Goal: Transaction & Acquisition: Purchase product/service

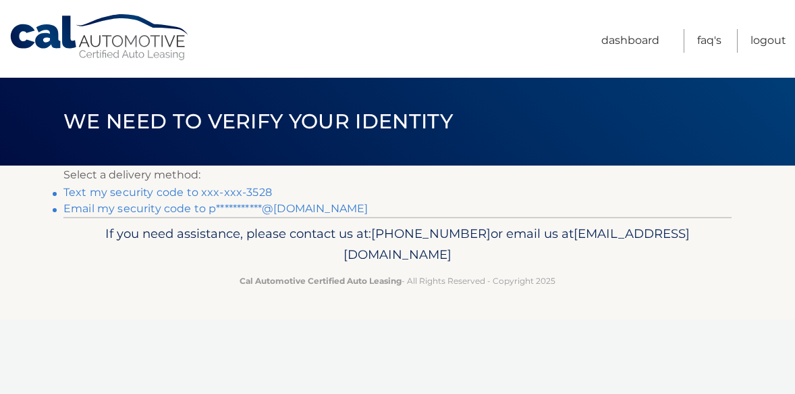
click at [244, 191] on link "Text my security code to xxx-xxx-3528" at bounding box center [167, 192] width 209 height 13
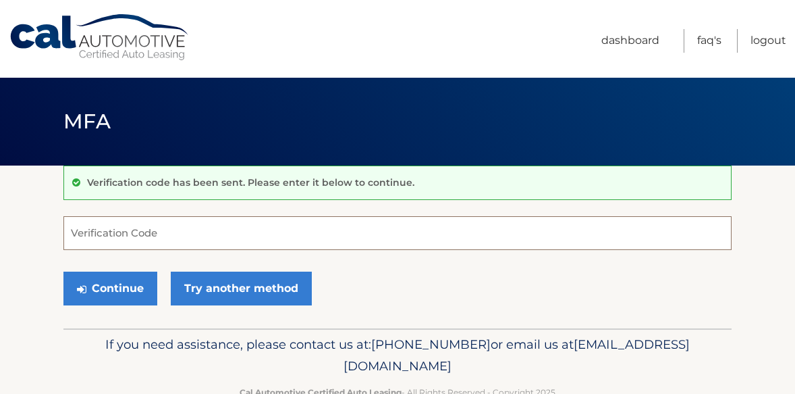
click at [212, 243] on input "Verification Code" at bounding box center [397, 233] width 668 height 34
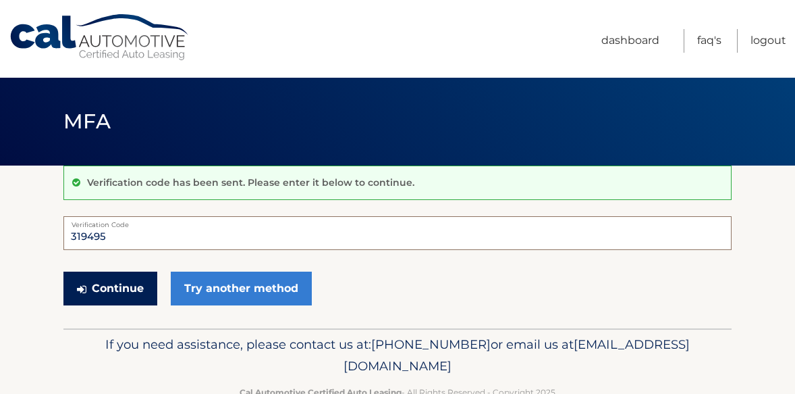
type input "319495"
click at [112, 289] on button "Continue" at bounding box center [110, 288] width 94 height 34
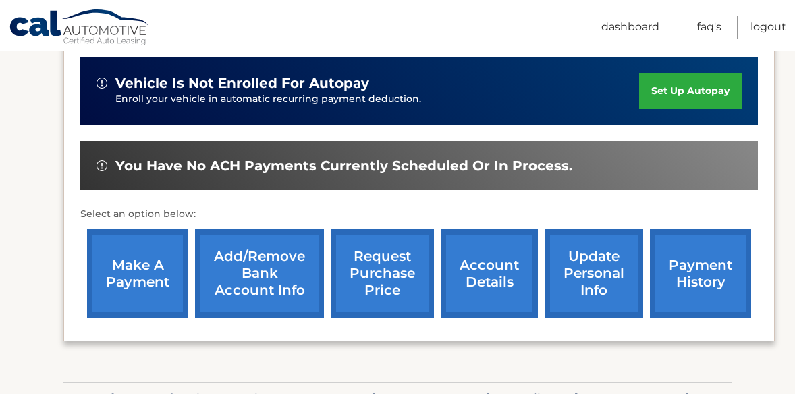
scroll to position [342, 0]
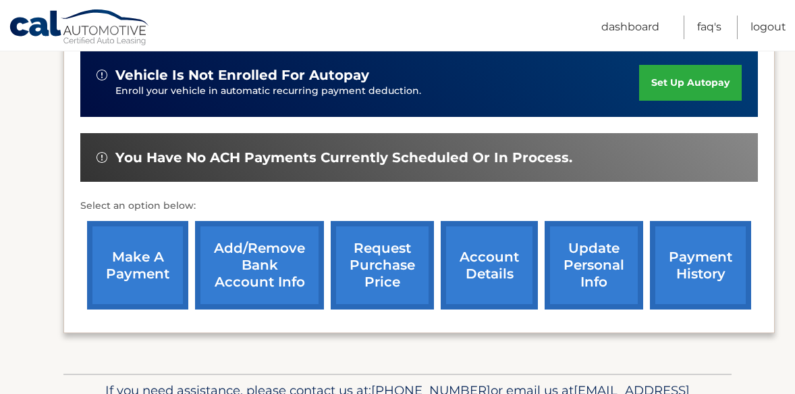
click at [127, 279] on link "make a payment" at bounding box center [137, 265] width 101 height 88
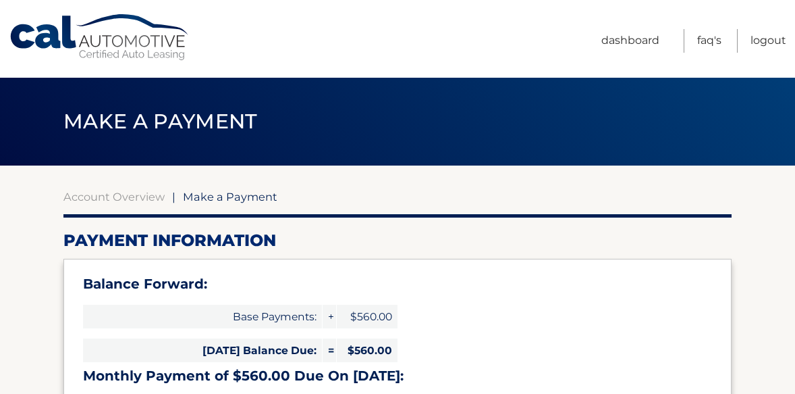
select select "YTdmNzFlYWUtYjljMC00MWJjLWEwYWItYTBjYzliMGI0NTUz"
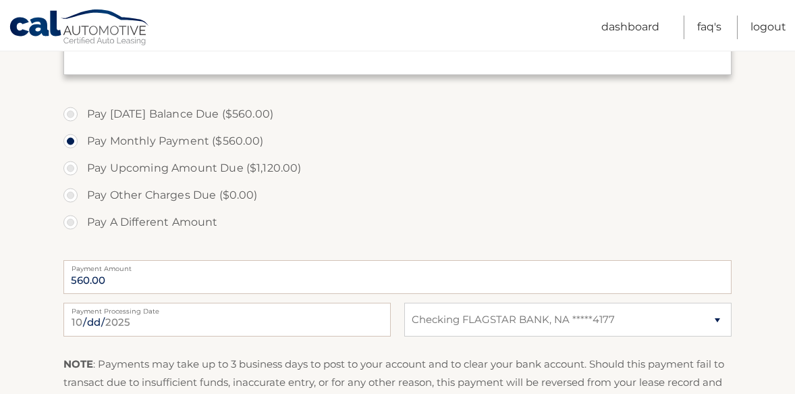
scroll to position [423, 0]
click at [74, 117] on label "Pay [DATE] Balance Due ($560.00)" at bounding box center [397, 114] width 668 height 27
click at [74, 117] on input "Pay Today's Balance Due ($560.00)" at bounding box center [76, 112] width 14 height 22
radio input "true"
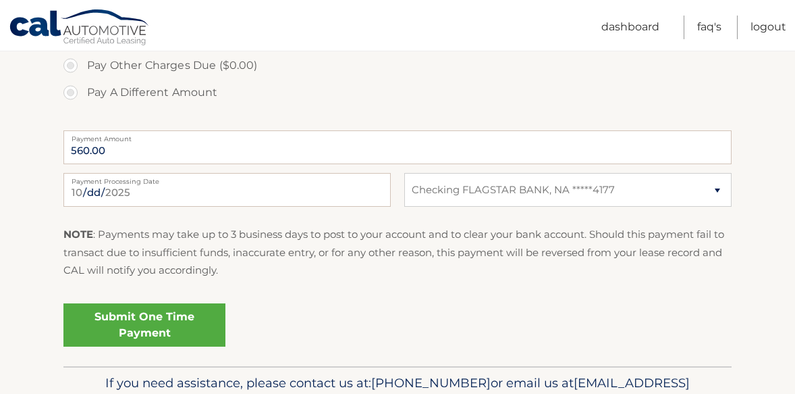
scroll to position [575, 0]
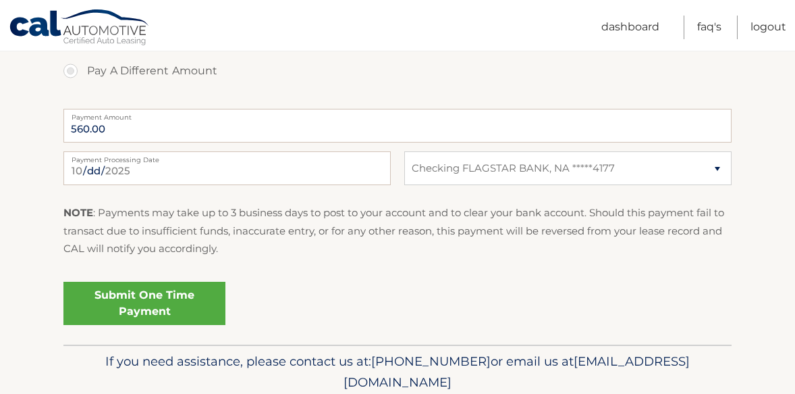
click at [160, 314] on link "Submit One Time Payment" at bounding box center [144, 303] width 162 height 43
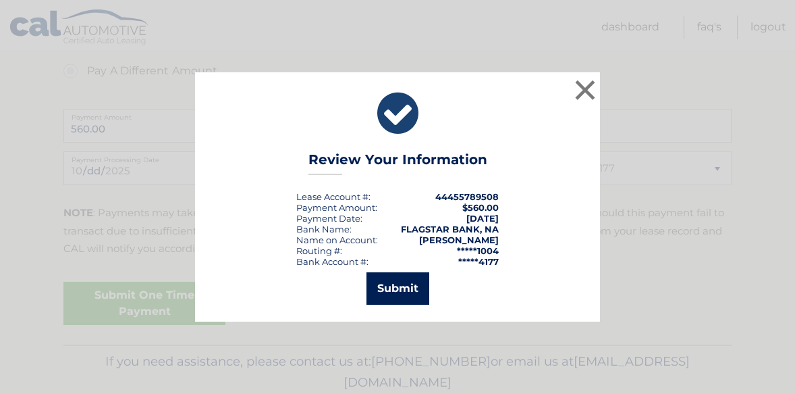
click at [399, 286] on button "Submit" at bounding box center [398, 288] width 63 height 32
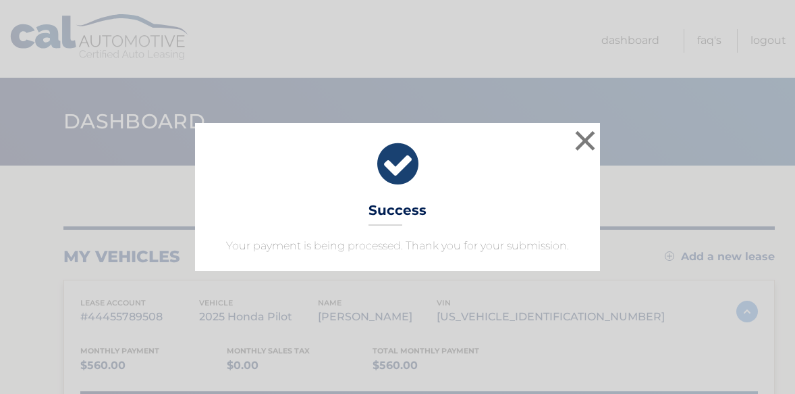
click at [731, 96] on div "× Success Your payment is being processed. Thank you for your submission. Loadi…" at bounding box center [397, 197] width 795 height 394
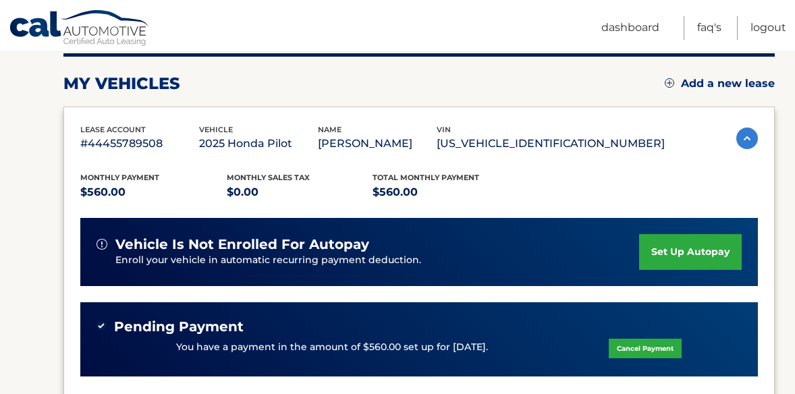
scroll to position [150, 0]
